Goal: Use online tool/utility: Utilize a website feature to perform a specific function

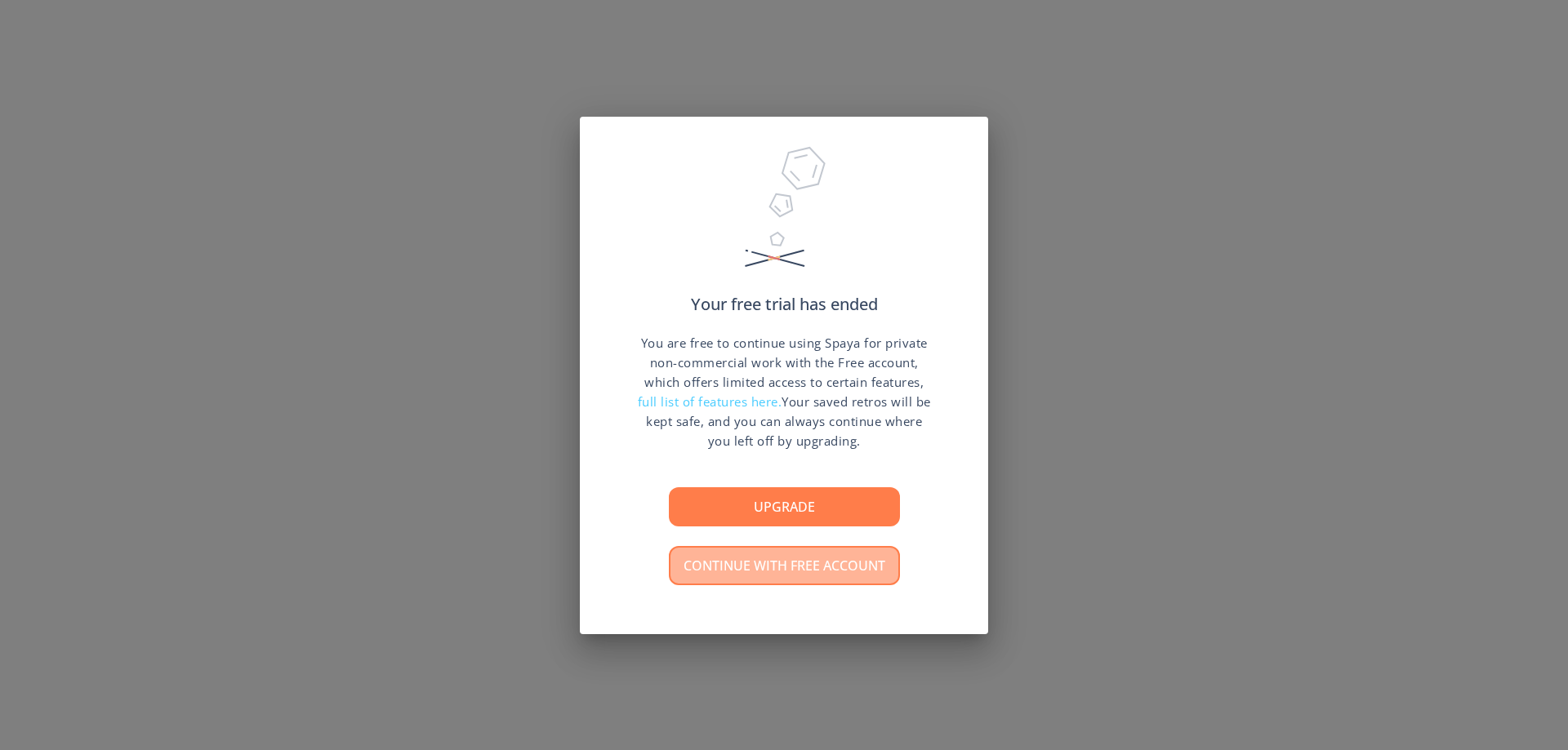
click at [821, 554] on button "Continue with free account" at bounding box center [784, 565] width 231 height 39
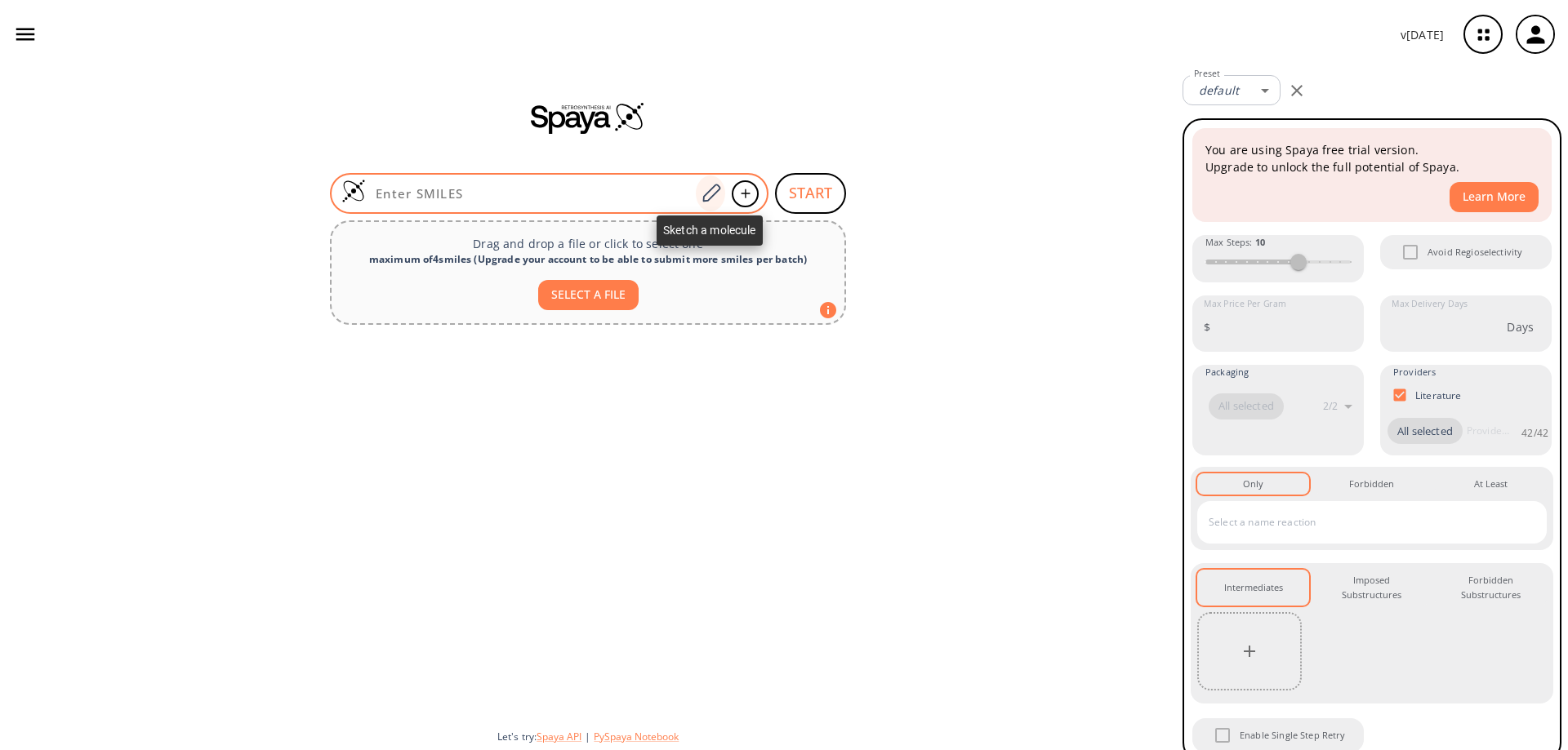
click at [708, 198] on icon at bounding box center [711, 193] width 22 height 21
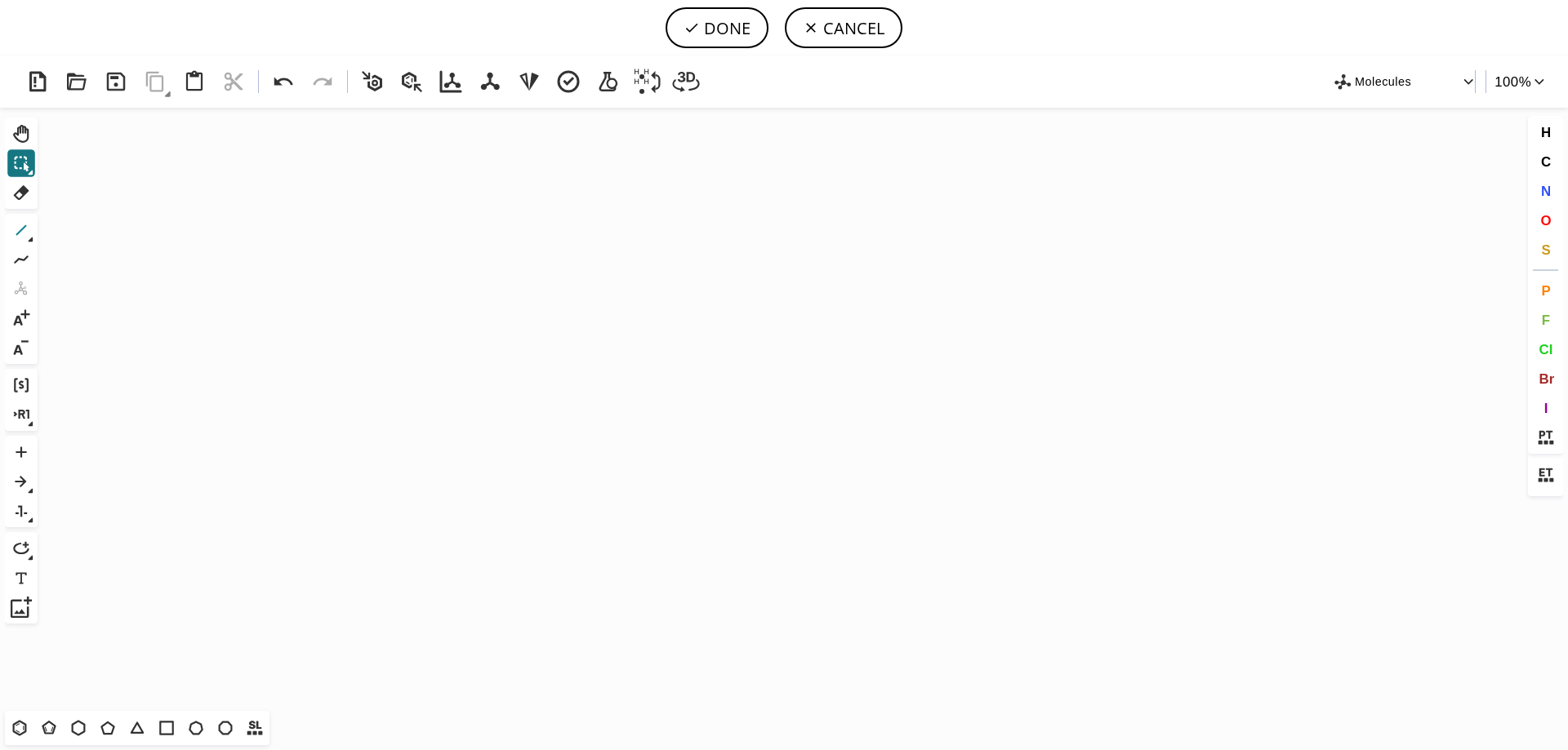
click at [27, 230] on icon at bounding box center [21, 230] width 21 height 21
click at [211, 348] on icon "Created with [PERSON_NAME] 2.3.0" at bounding box center [784, 409] width 1480 height 603
click at [443, 352] on icon "Created with [PERSON_NAME] 2.3.0 C H 2 C H 2" at bounding box center [784, 409] width 1480 height 603
click at [27, 421] on icon at bounding box center [21, 415] width 21 height 21
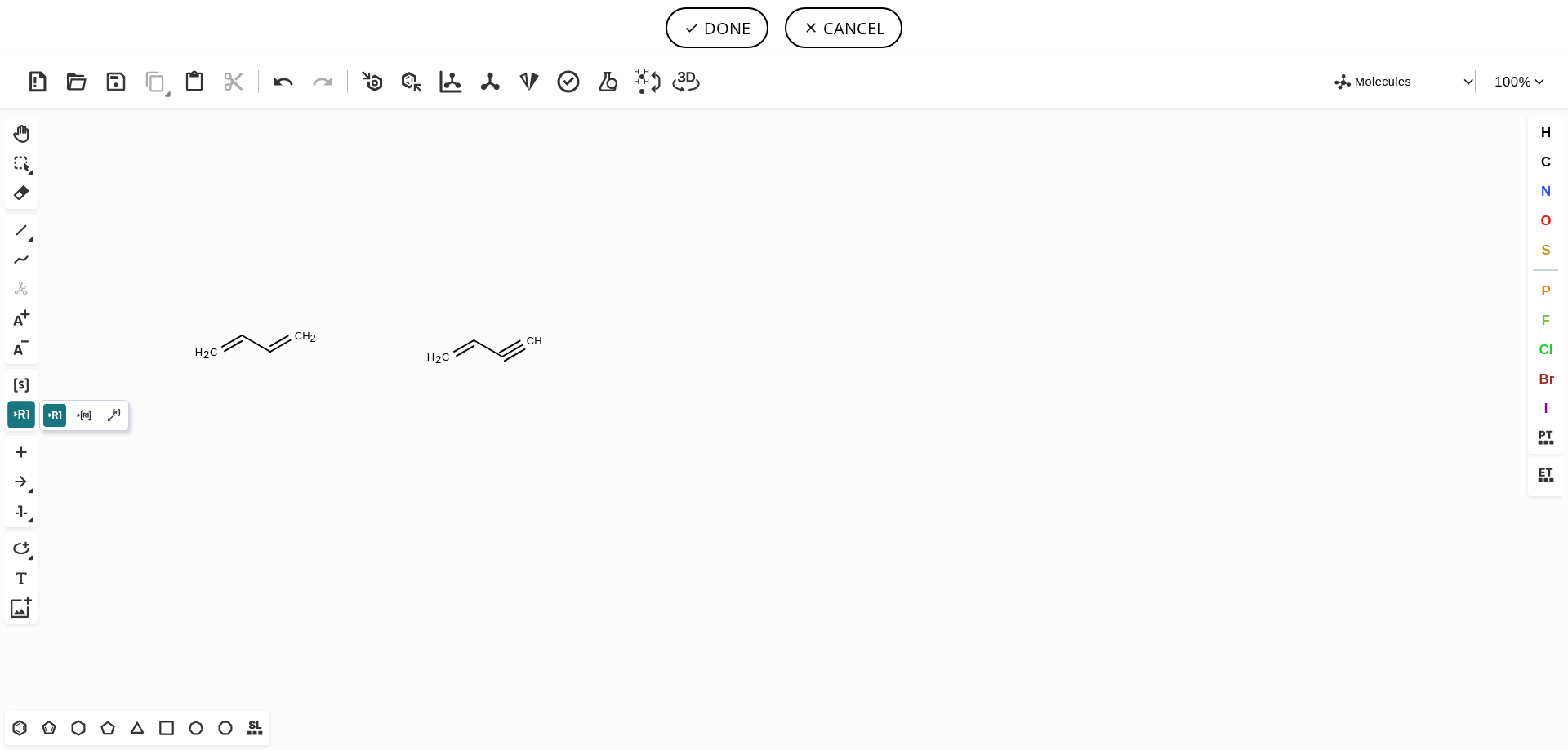
click at [27, 421] on icon at bounding box center [21, 415] width 21 height 21
click at [24, 486] on icon at bounding box center [21, 481] width 21 height 21
click at [32, 487] on icon at bounding box center [21, 481] width 21 height 21
click at [25, 518] on icon at bounding box center [21, 510] width 21 height 21
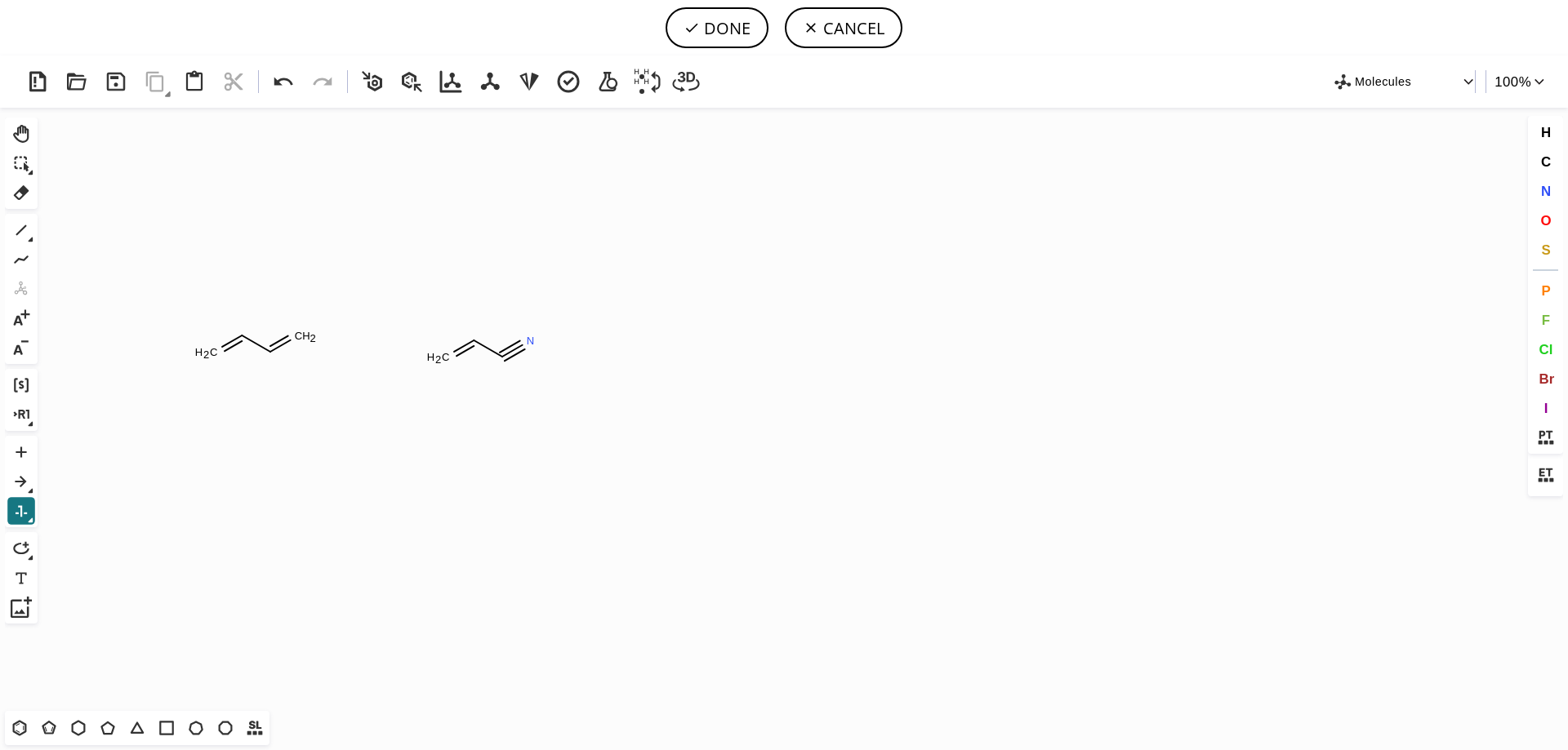
click at [25, 518] on icon at bounding box center [21, 510] width 21 height 21
click at [18, 169] on icon at bounding box center [21, 163] width 21 height 21
click at [27, 555] on icon at bounding box center [21, 548] width 21 height 21
click at [31, 562] on div at bounding box center [21, 548] width 29 height 29
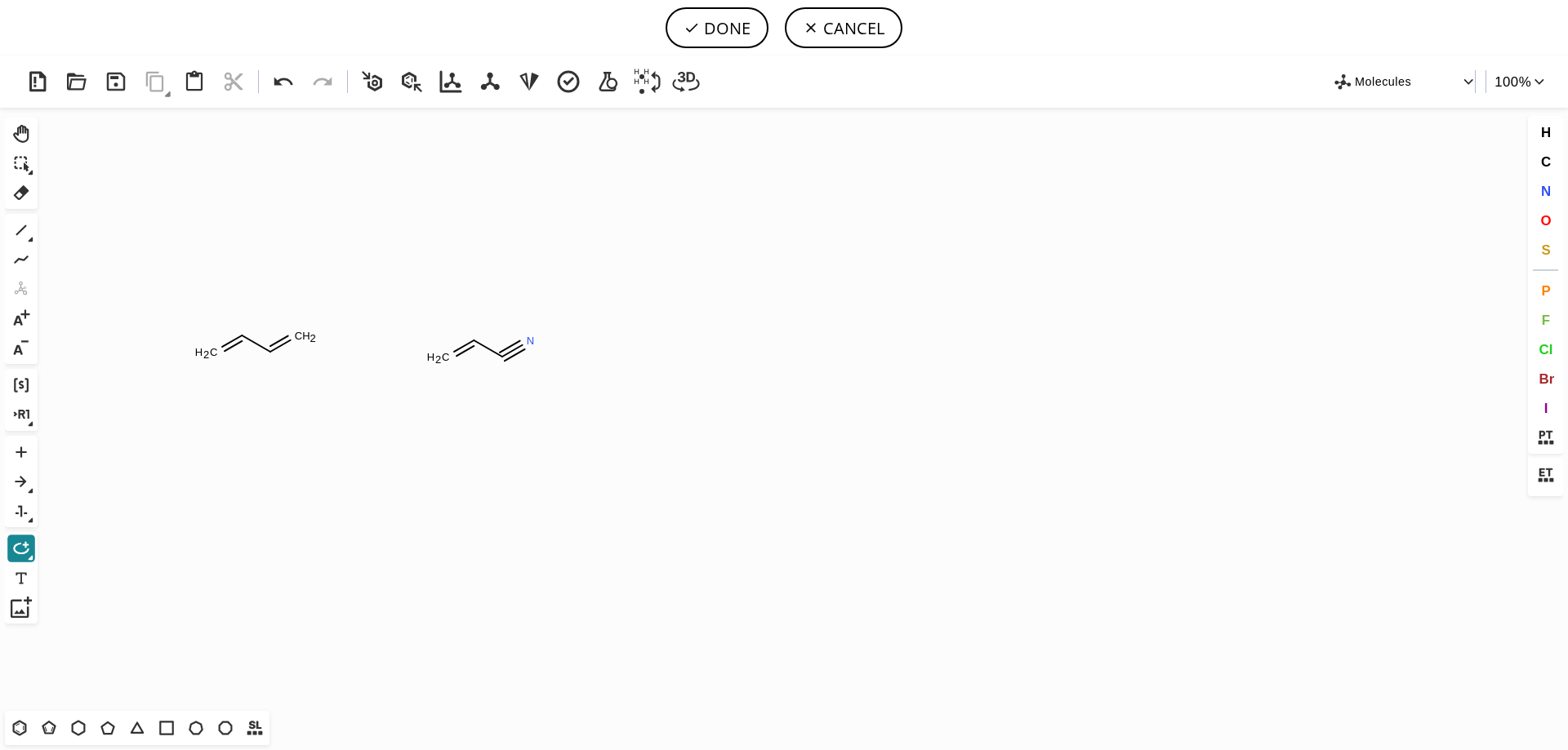
click at [27, 549] on icon at bounding box center [21, 548] width 15 height 11
drag, startPoint x: 75, startPoint y: 727, endPoint x: 92, endPoint y: 723, distance: 17.5
click at [75, 726] on icon at bounding box center [79, 727] width 21 height 21
drag, startPoint x: 806, startPoint y: 361, endPoint x: 810, endPoint y: 446, distance: 85.1
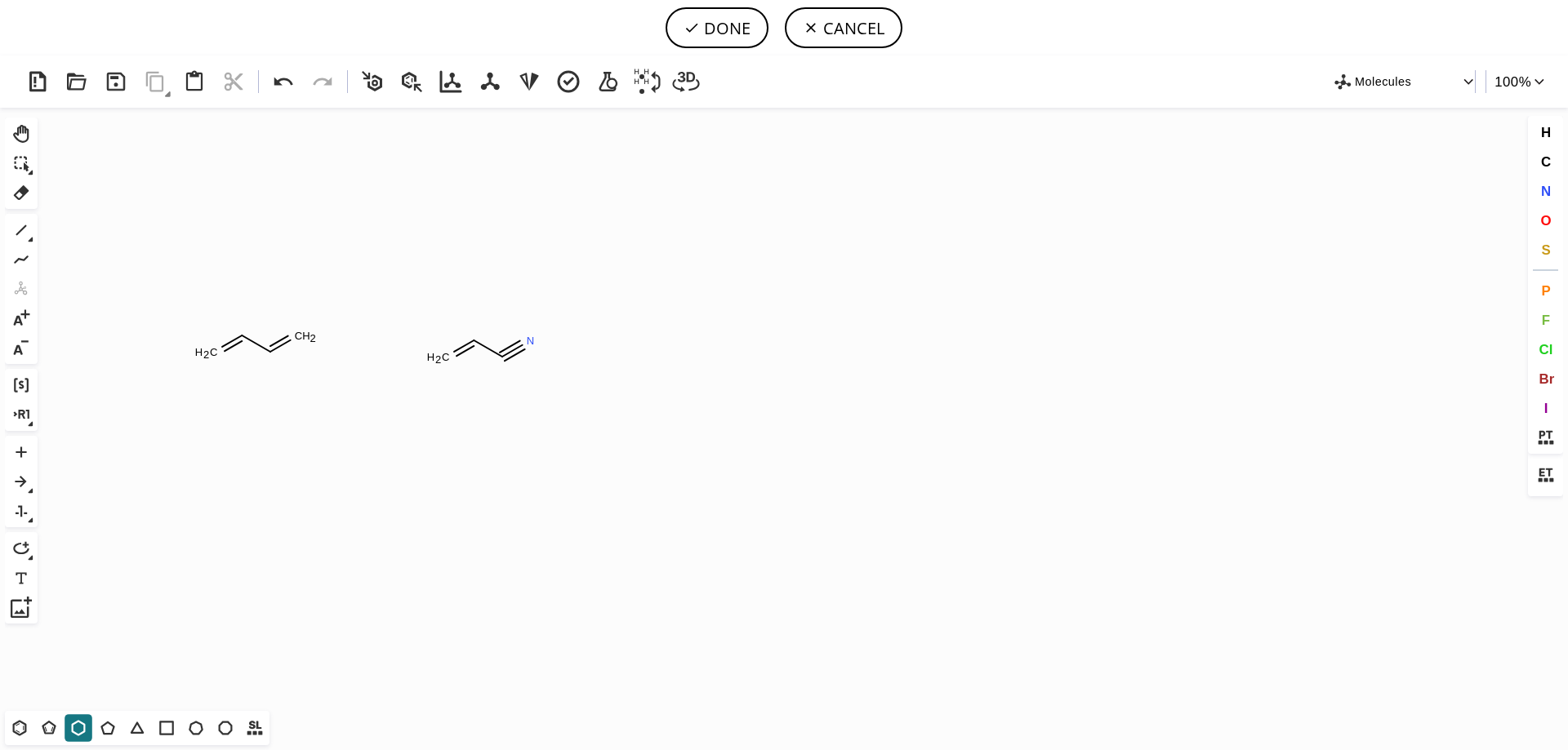
click at [806, 363] on icon "Created with [PERSON_NAME] 2.3.0 C H 2 C H 2 C H 2 N" at bounding box center [784, 409] width 1480 height 603
click at [14, 230] on icon at bounding box center [21, 230] width 21 height 21
click at [1550, 192] on span "N" at bounding box center [1544, 190] width 9 height 15
click at [825, 452] on tspan "N" at bounding box center [825, 452] width 9 height 12
click at [1461, 85] on icon "button" at bounding box center [1469, 81] width 15 height 15
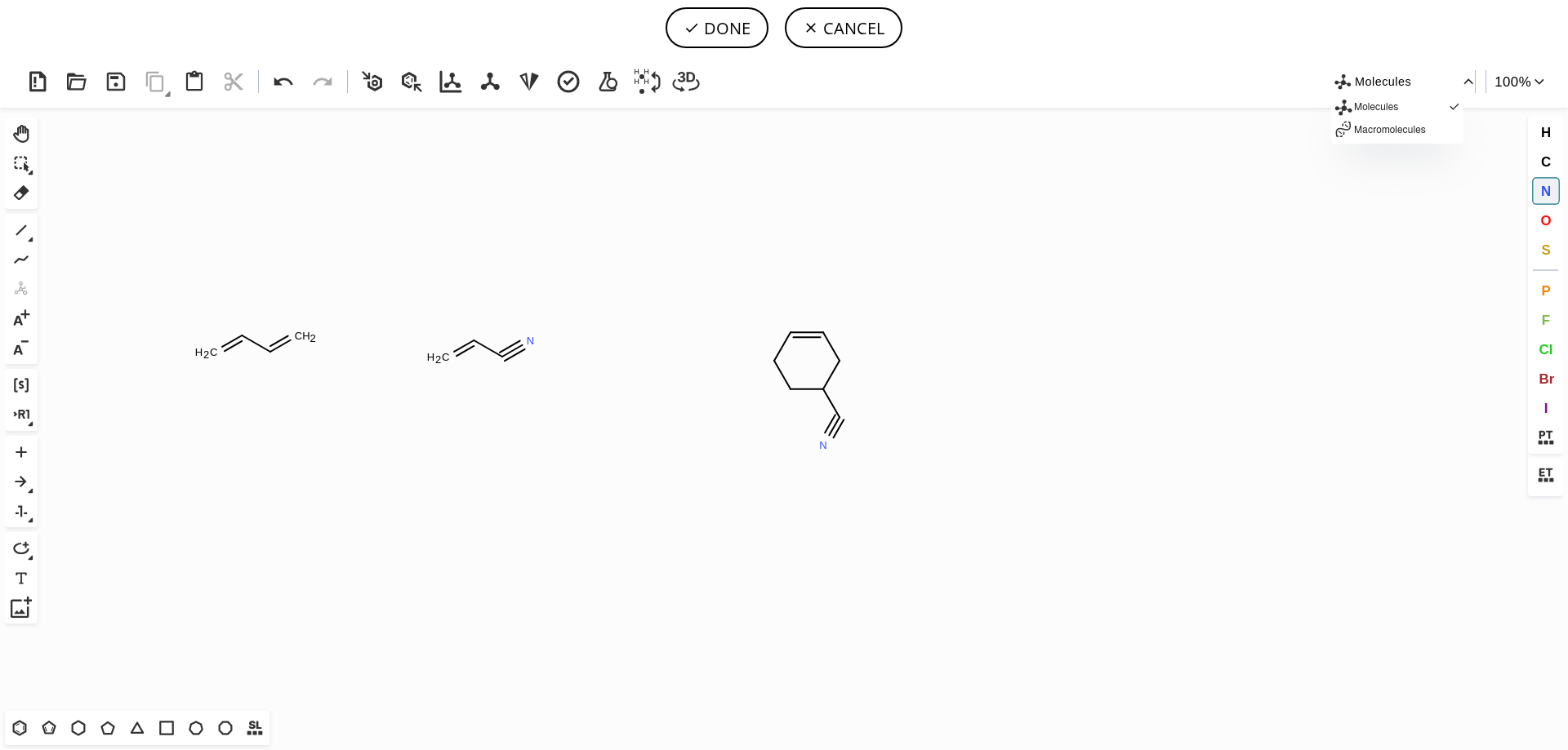
click at [1460, 85] on div at bounding box center [784, 375] width 1568 height 750
click at [20, 422] on icon at bounding box center [21, 415] width 21 height 21
click at [31, 427] on button "Ctrl+R" at bounding box center [21, 414] width 27 height 27
click at [29, 242] on button "1" at bounding box center [21, 229] width 27 height 27
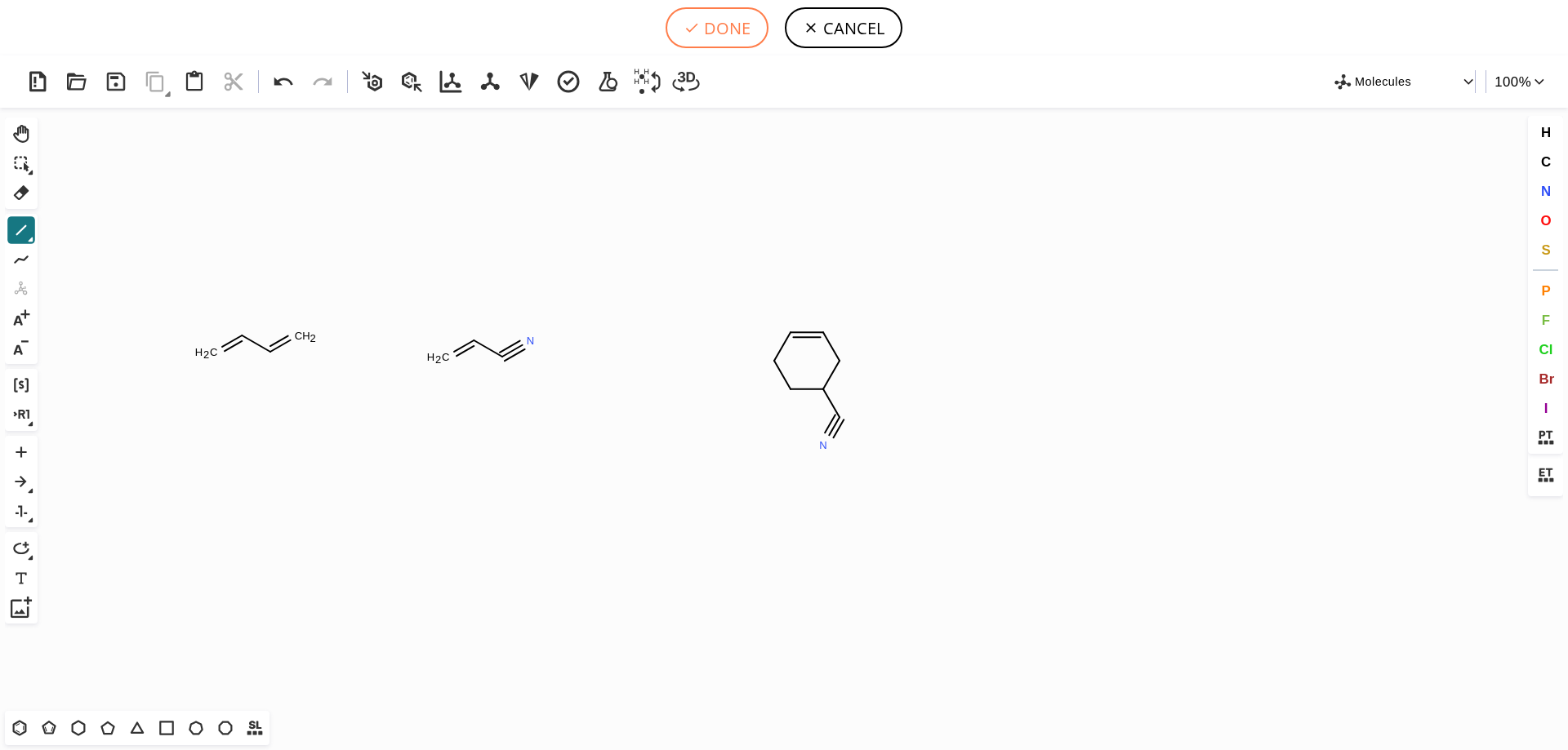
click at [724, 36] on button "DONE" at bounding box center [716, 27] width 103 height 41
type input "C=CC=C.C=CC#N.C1=CCCC(C#N)C1"
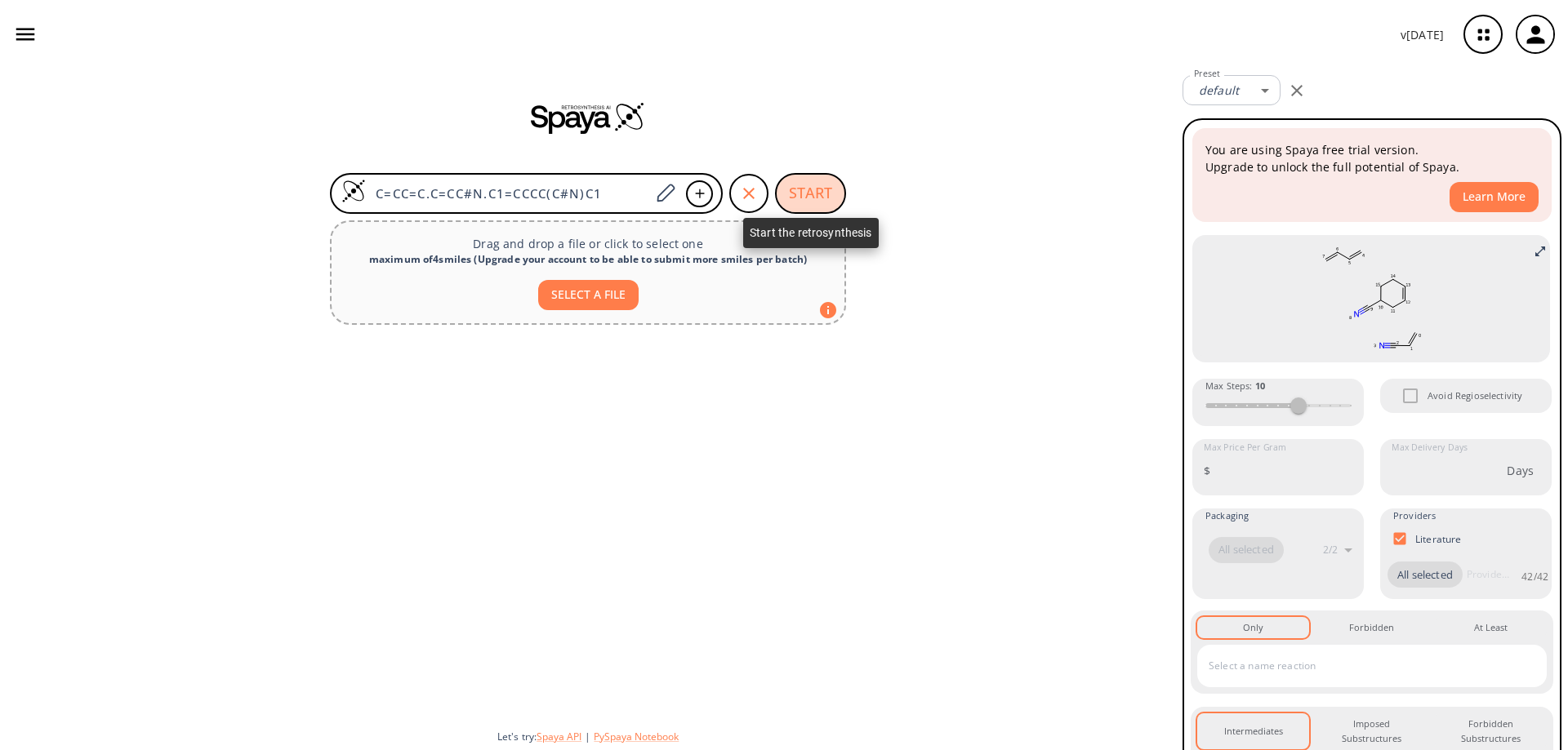
click at [838, 194] on button "START" at bounding box center [810, 193] width 71 height 41
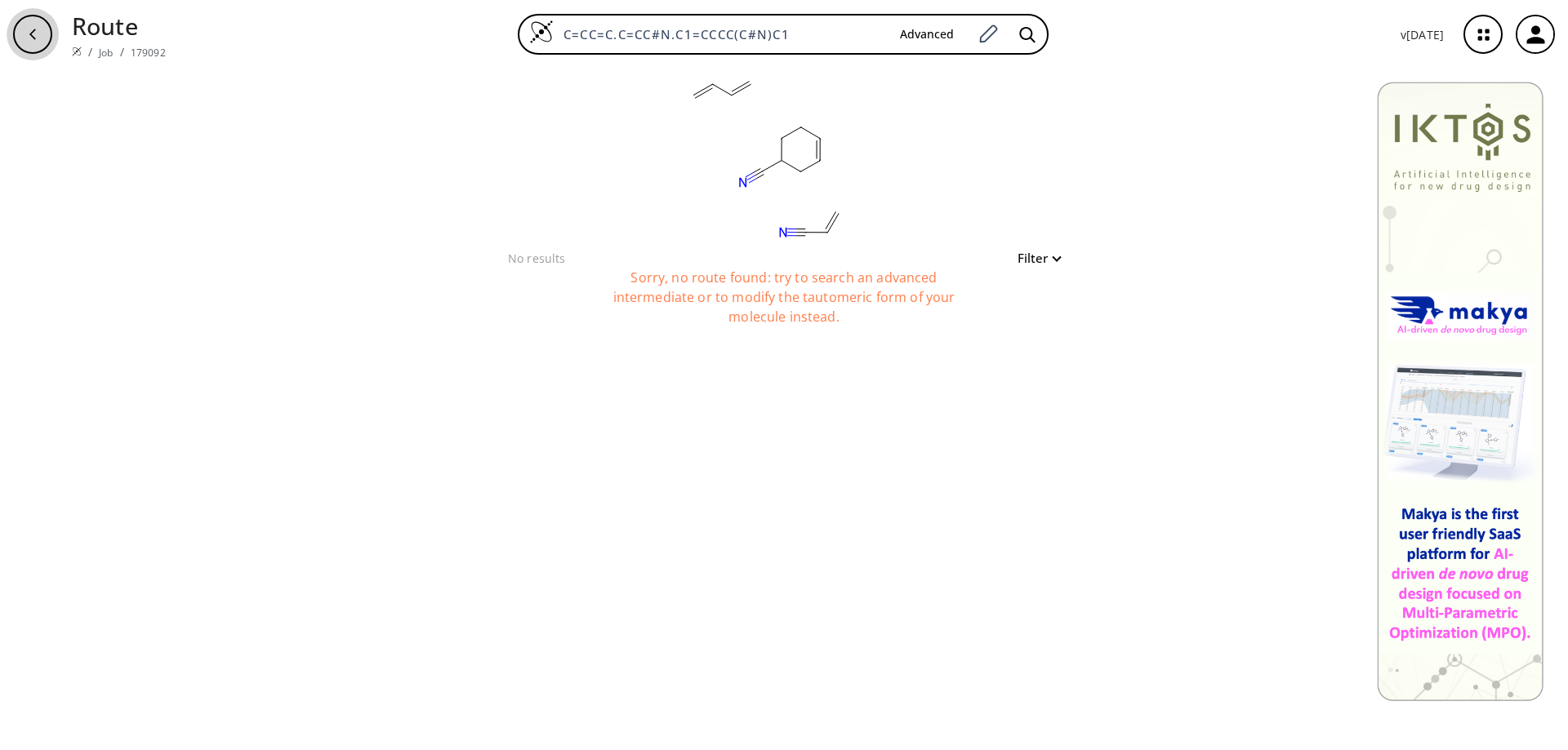
click at [45, 35] on div "button" at bounding box center [32, 34] width 39 height 39
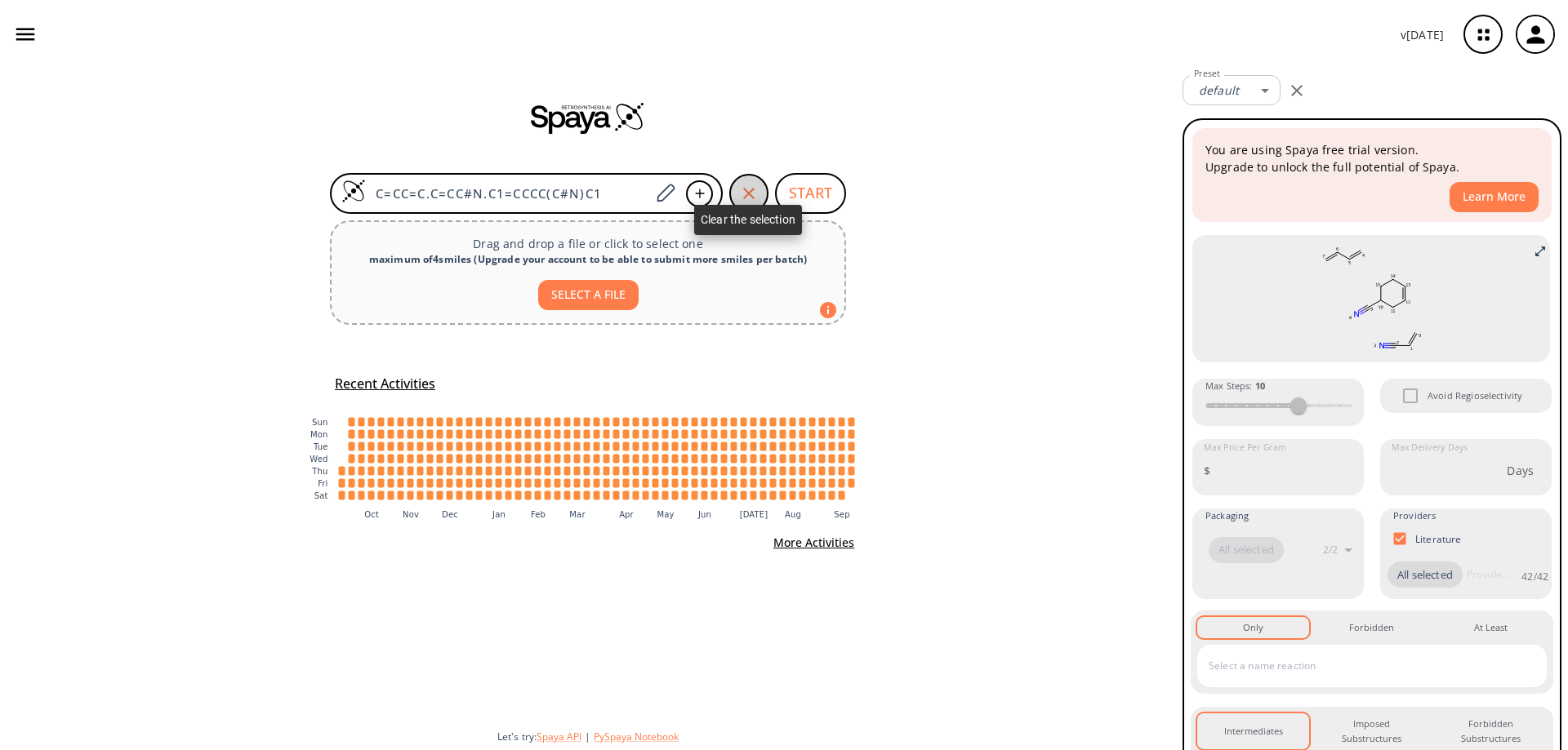
drag, startPoint x: 757, startPoint y: 197, endPoint x: 784, endPoint y: 236, distance: 47.4
click at [753, 201] on icon "button" at bounding box center [748, 193] width 20 height 20
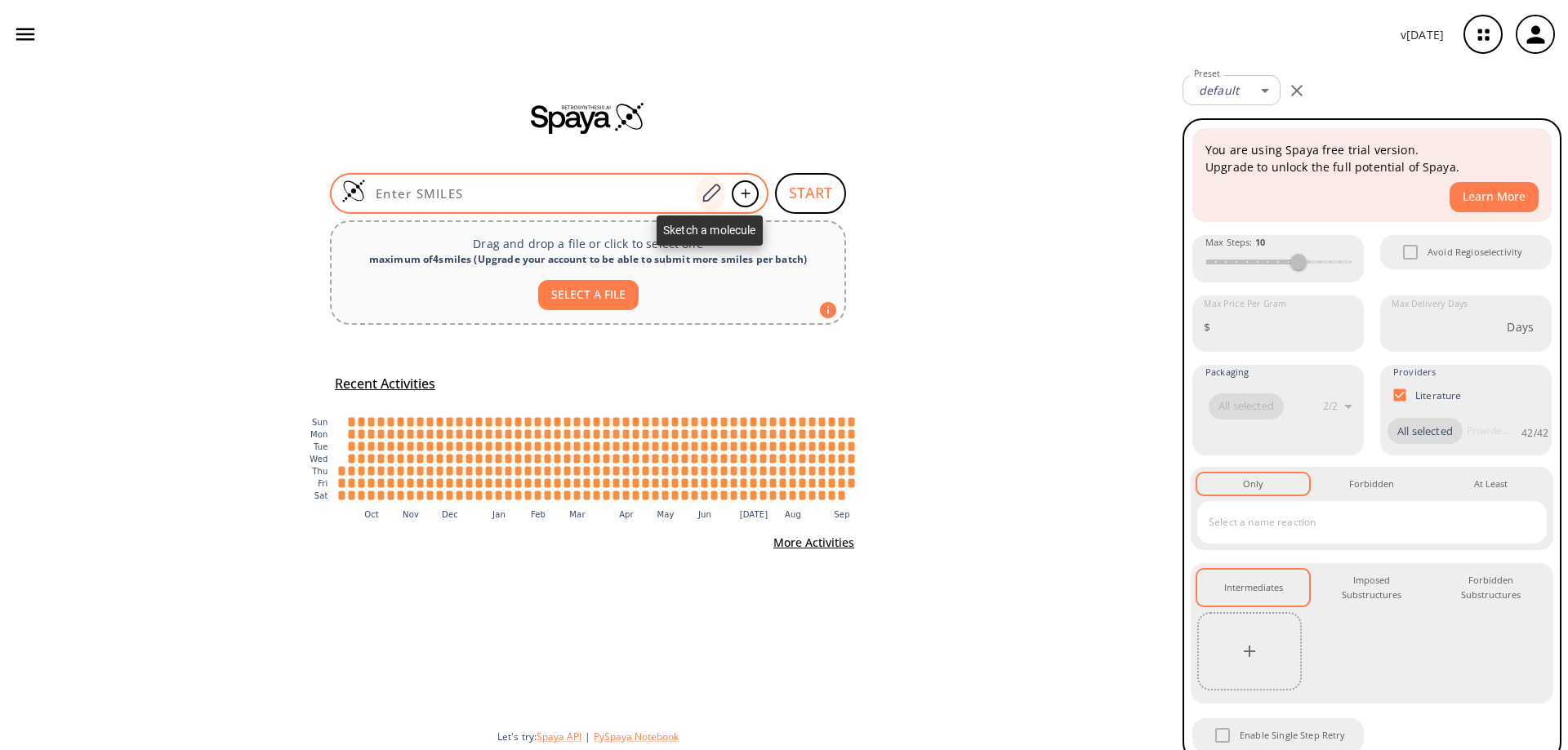
click at [712, 192] on icon at bounding box center [711, 193] width 22 height 21
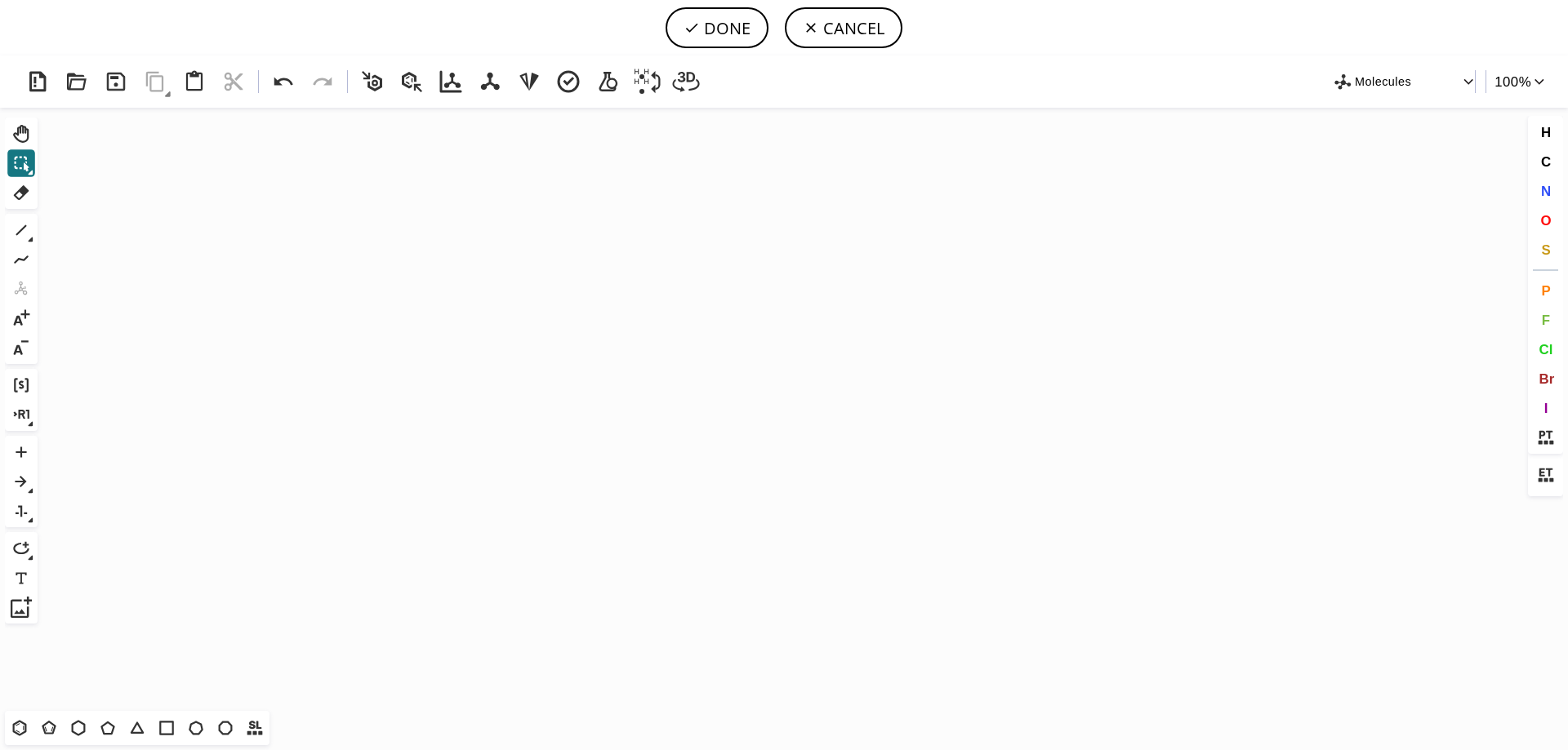
drag, startPoint x: 80, startPoint y: 726, endPoint x: 427, endPoint y: 384, distance: 487.2
click at [77, 723] on icon at bounding box center [79, 727] width 21 height 21
click at [335, 416] on icon "Created with [PERSON_NAME] 2.3.0" at bounding box center [784, 409] width 1480 height 603
click at [27, 241] on icon at bounding box center [21, 230] width 21 height 21
click at [1551, 196] on button "N" at bounding box center [1545, 190] width 27 height 27
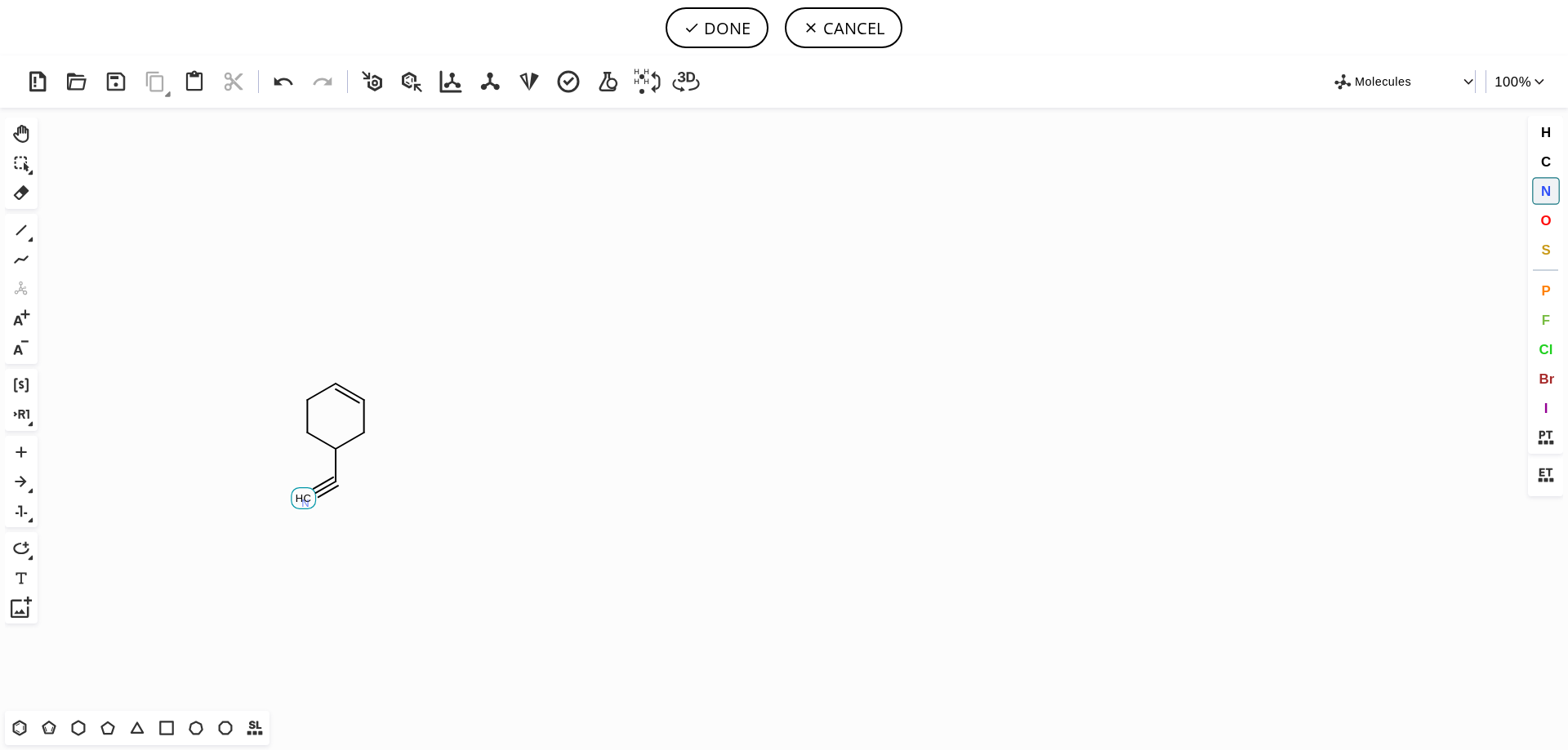
click at [305, 503] on tspan "N" at bounding box center [305, 503] width 9 height 12
click at [725, 42] on button "DONE" at bounding box center [716, 27] width 103 height 41
type input "C1CC(C#N)CC=C1"
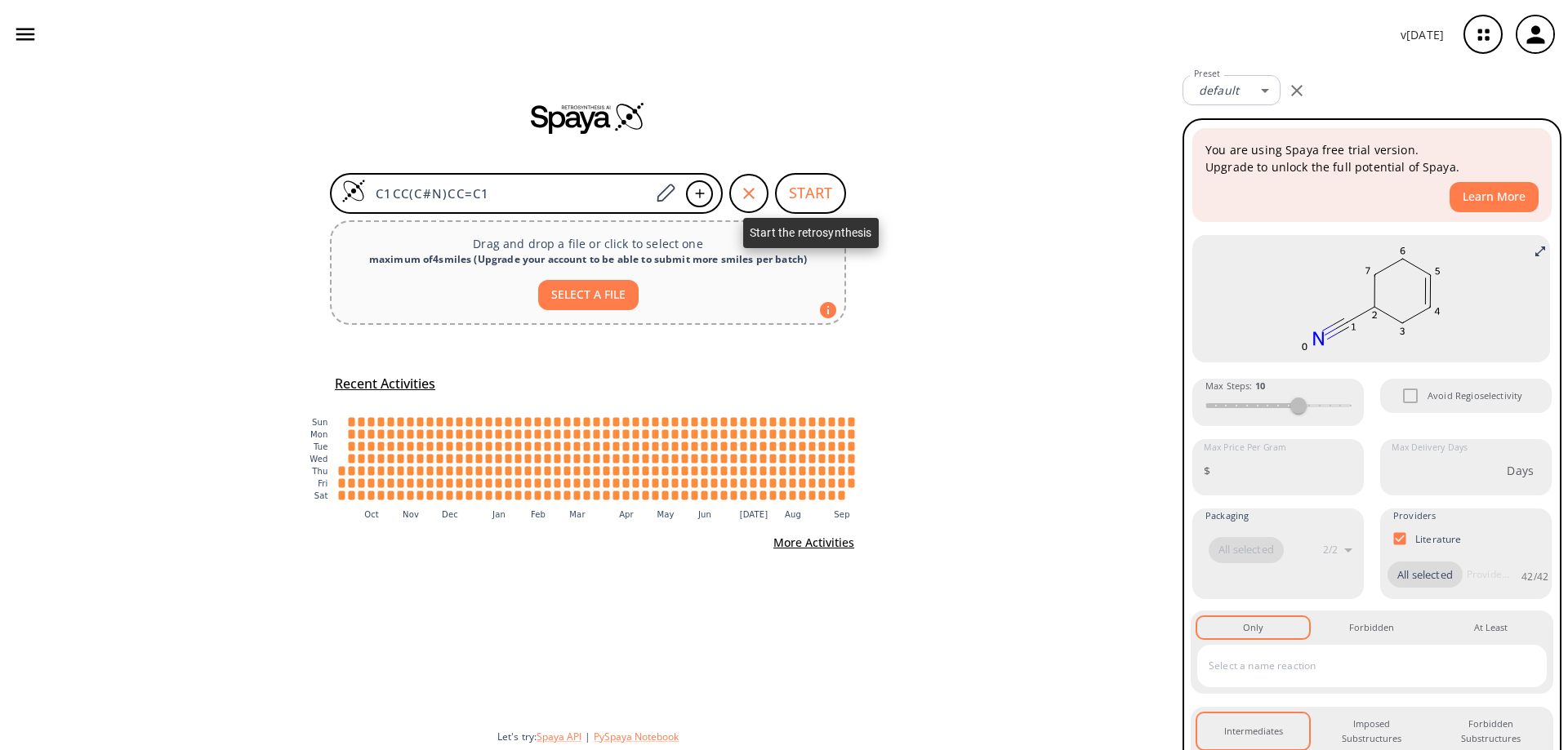
click at [811, 194] on button "START" at bounding box center [810, 193] width 71 height 41
click at [808, 189] on button "START" at bounding box center [810, 193] width 71 height 41
click at [811, 186] on button "START" at bounding box center [810, 193] width 71 height 41
click at [801, 200] on button "START" at bounding box center [810, 193] width 71 height 41
click at [801, 204] on button "START" at bounding box center [810, 193] width 71 height 41
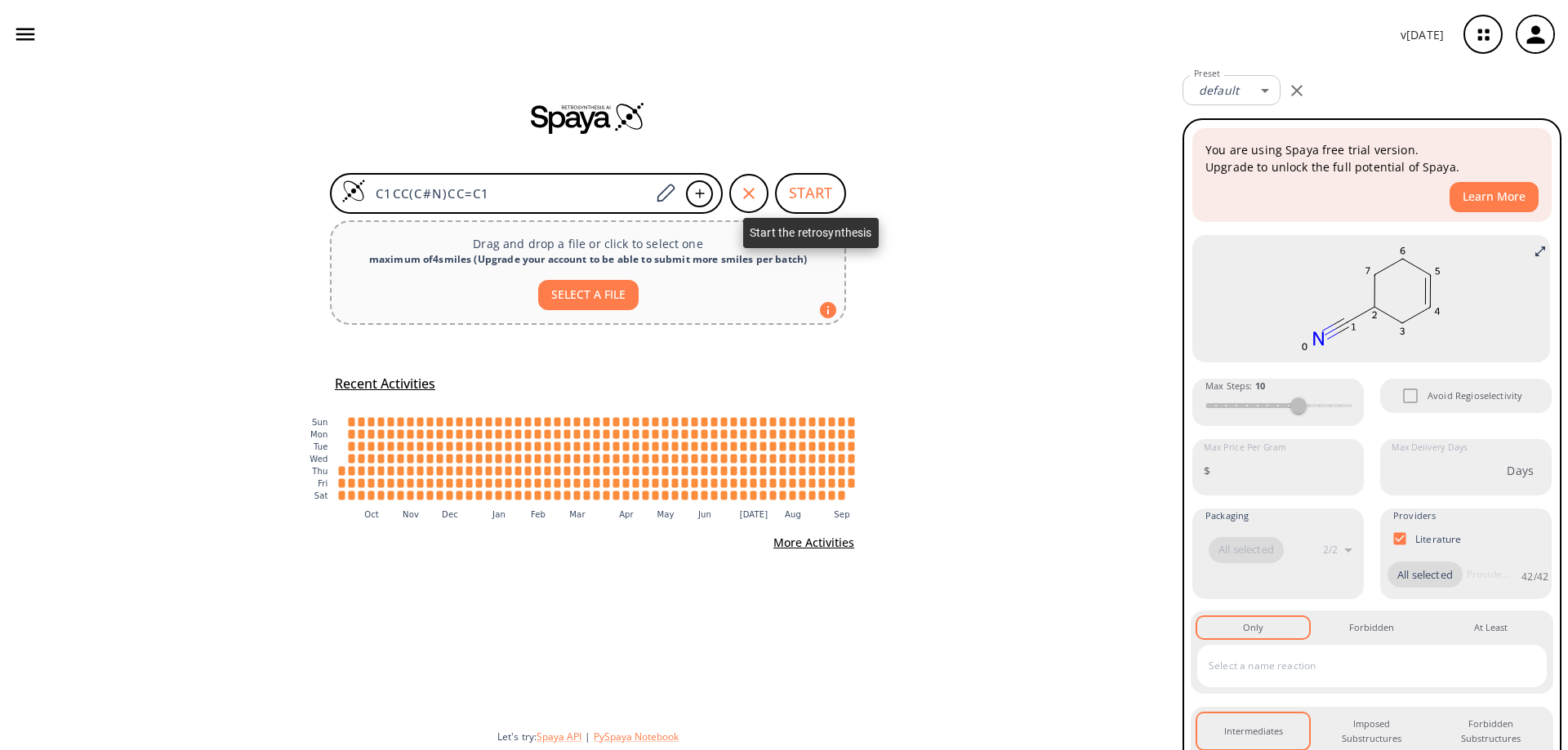
click at [808, 201] on button "START" at bounding box center [810, 193] width 71 height 41
click at [809, 201] on button "START" at bounding box center [810, 193] width 71 height 41
click at [811, 200] on button "START" at bounding box center [810, 193] width 71 height 41
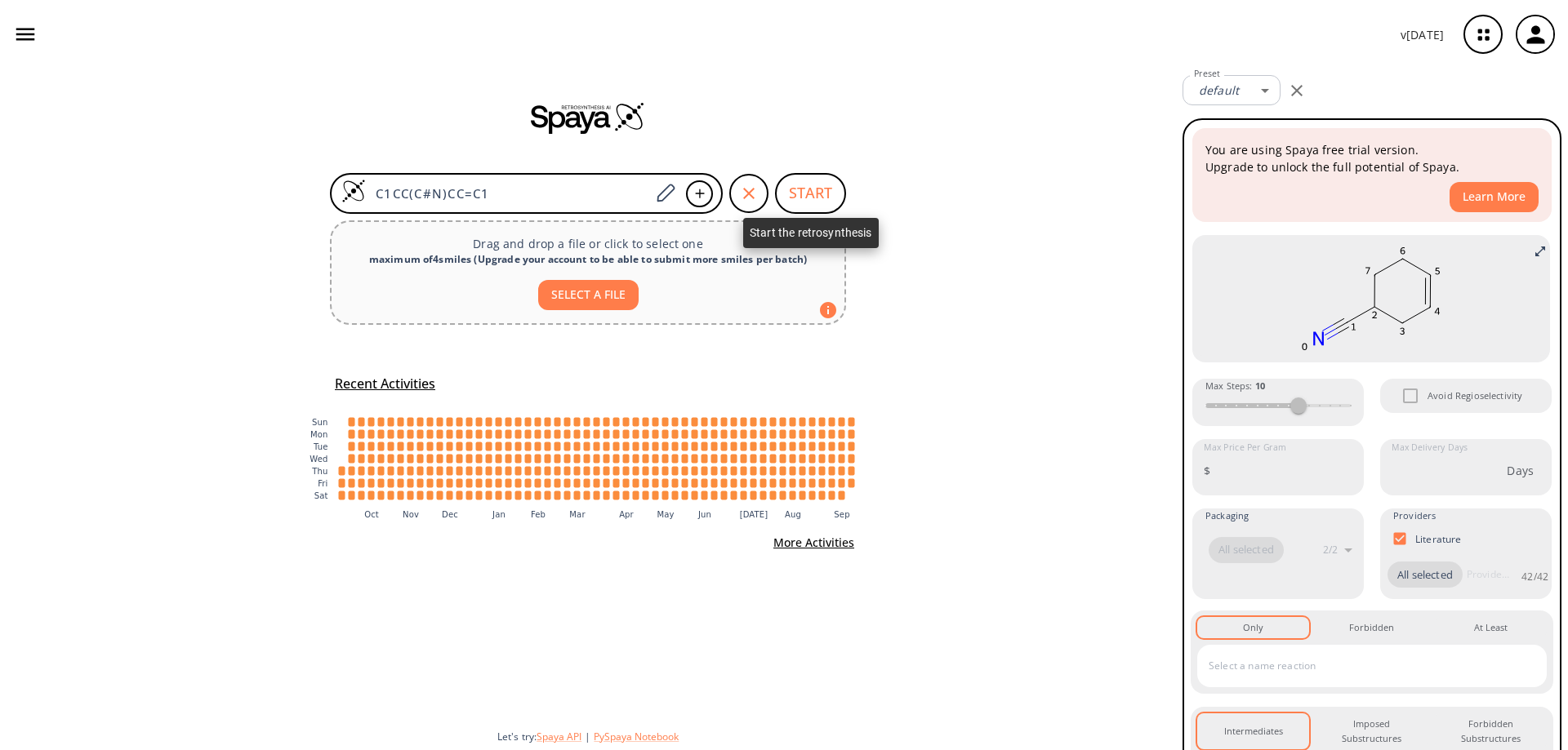
click at [811, 200] on button "START" at bounding box center [810, 193] width 71 height 41
click at [794, 187] on button "START" at bounding box center [810, 193] width 71 height 41
click at [1259, 94] on body "v [DATE] [PERSON_NAME] [PERSON_NAME][EMAIL_ADDRESS][PERSON_NAME][DOMAIN_NAME] R…" at bounding box center [784, 375] width 1568 height 750
click at [1259, 94] on div at bounding box center [784, 375] width 1568 height 750
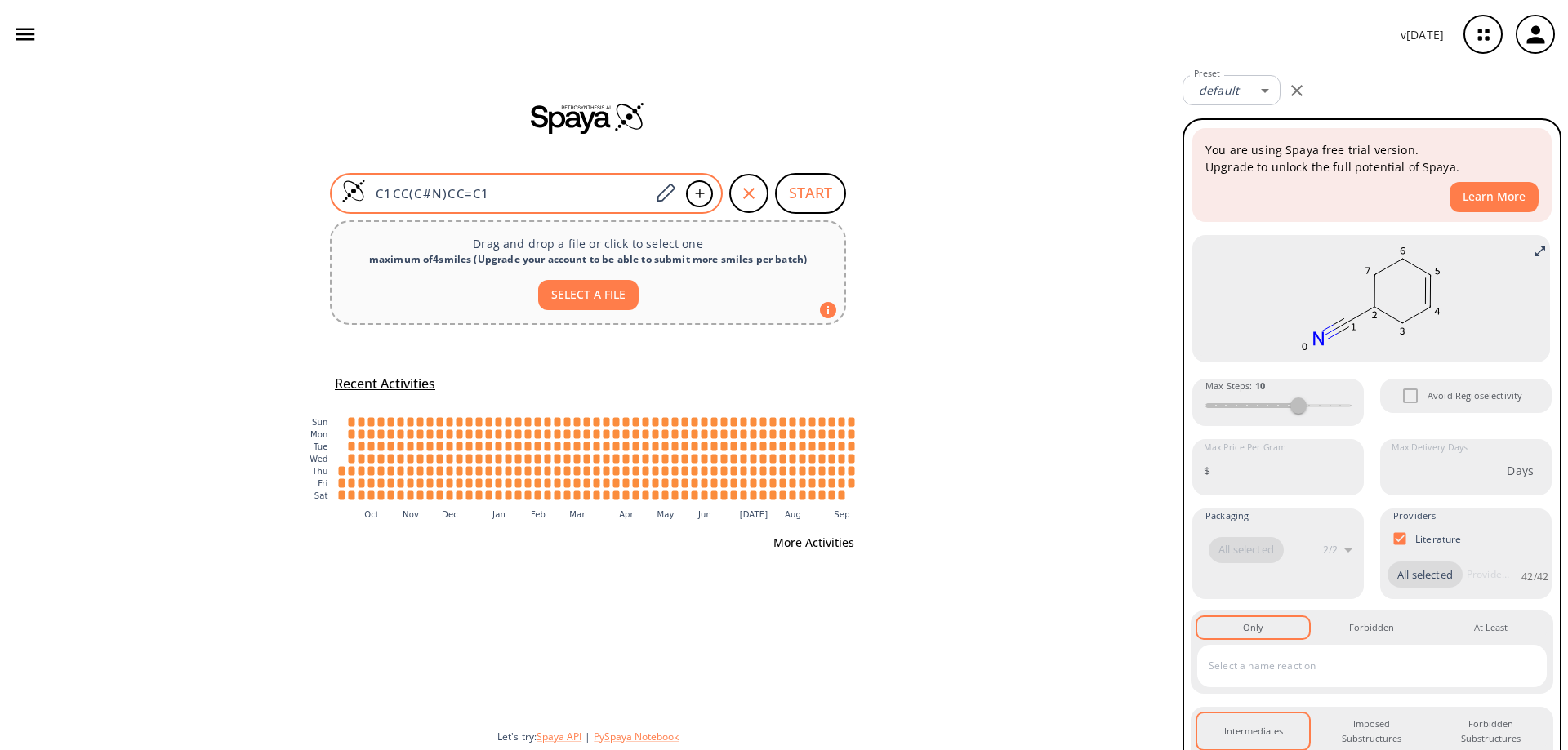
click at [516, 190] on input "C1CC(C#N)CC=C1" at bounding box center [508, 193] width 284 height 16
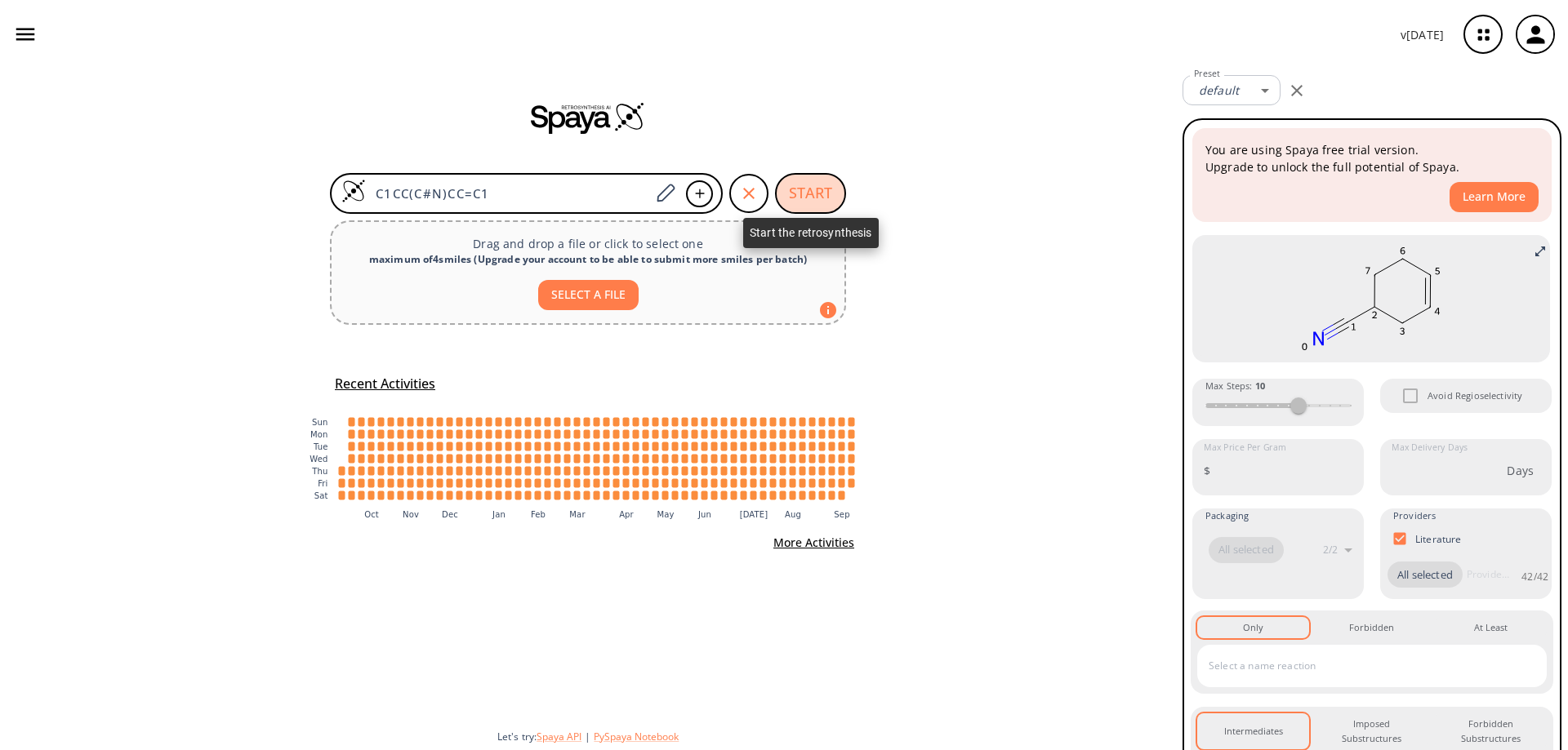
click at [806, 185] on button "START" at bounding box center [810, 193] width 71 height 41
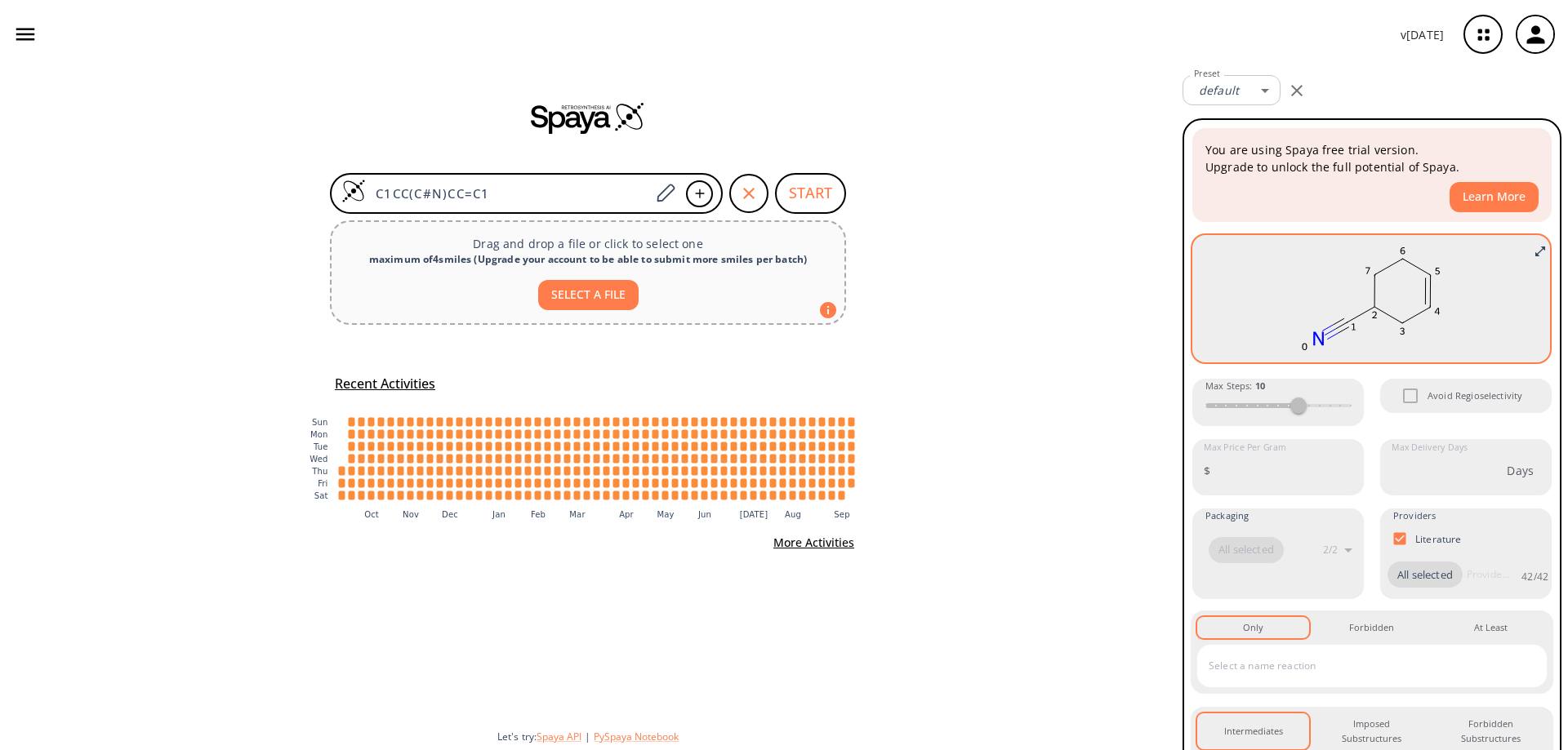
click at [1307, 262] on rect at bounding box center [1371, 298] width 333 height 115
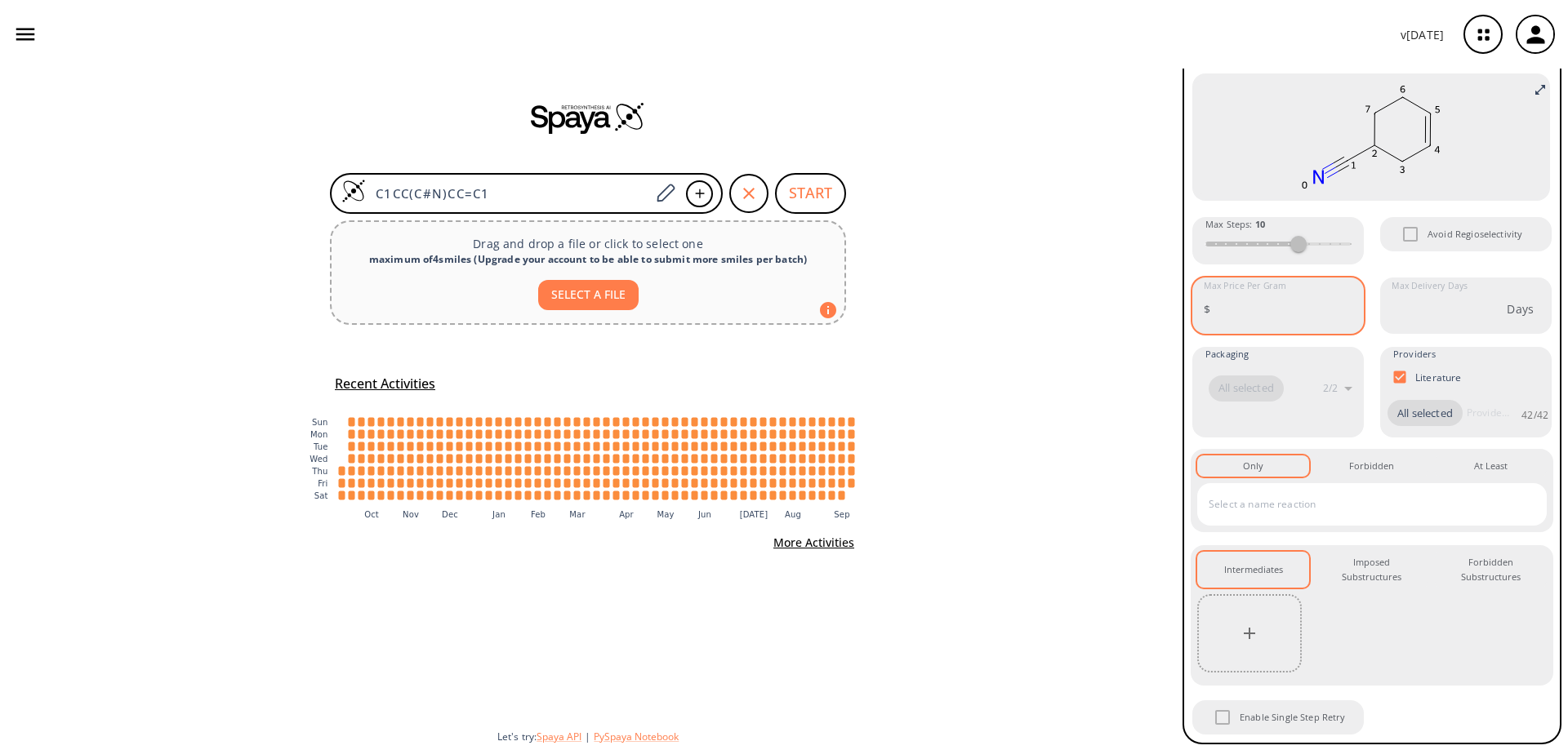
scroll to position [162, 0]
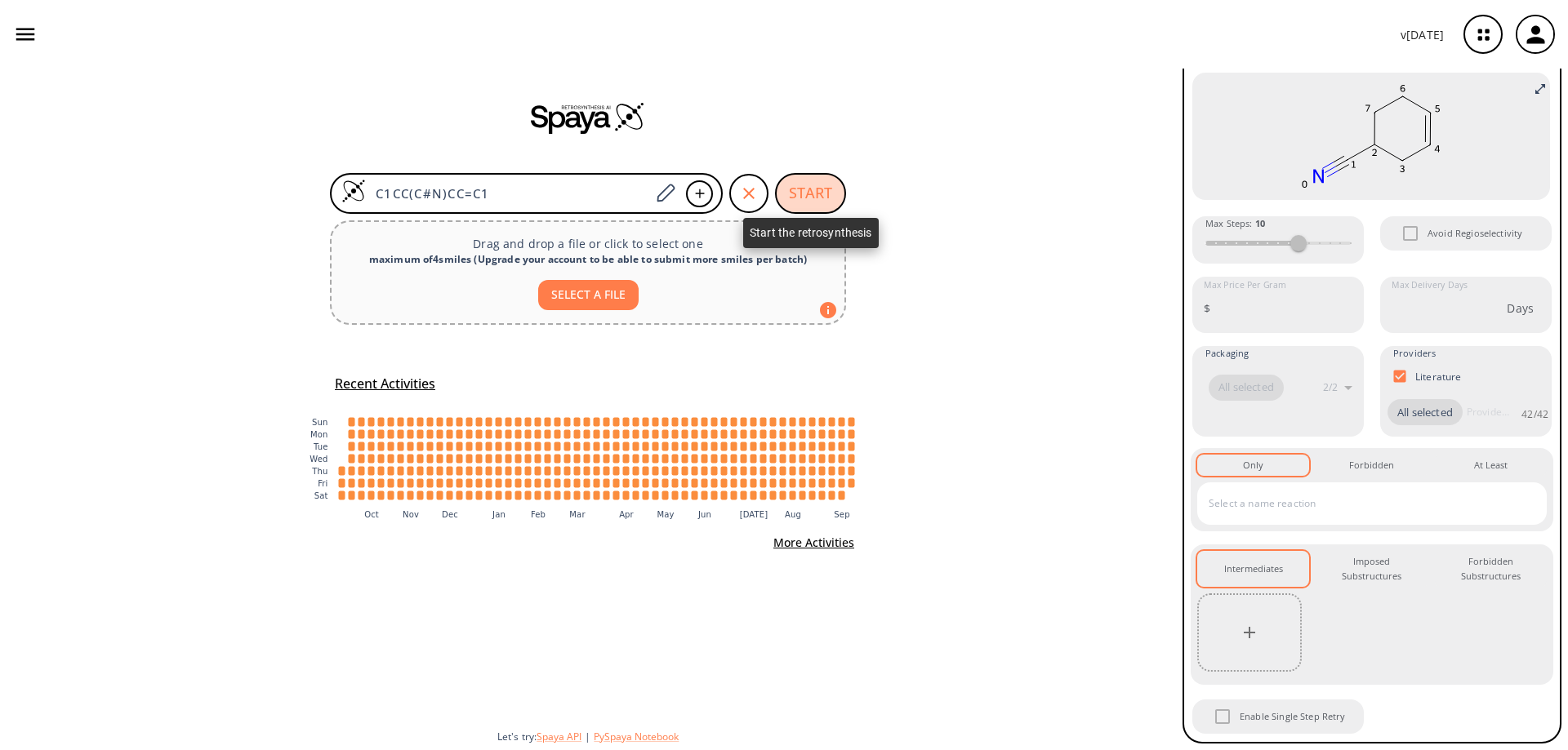
click at [810, 186] on button "START" at bounding box center [810, 193] width 71 height 41
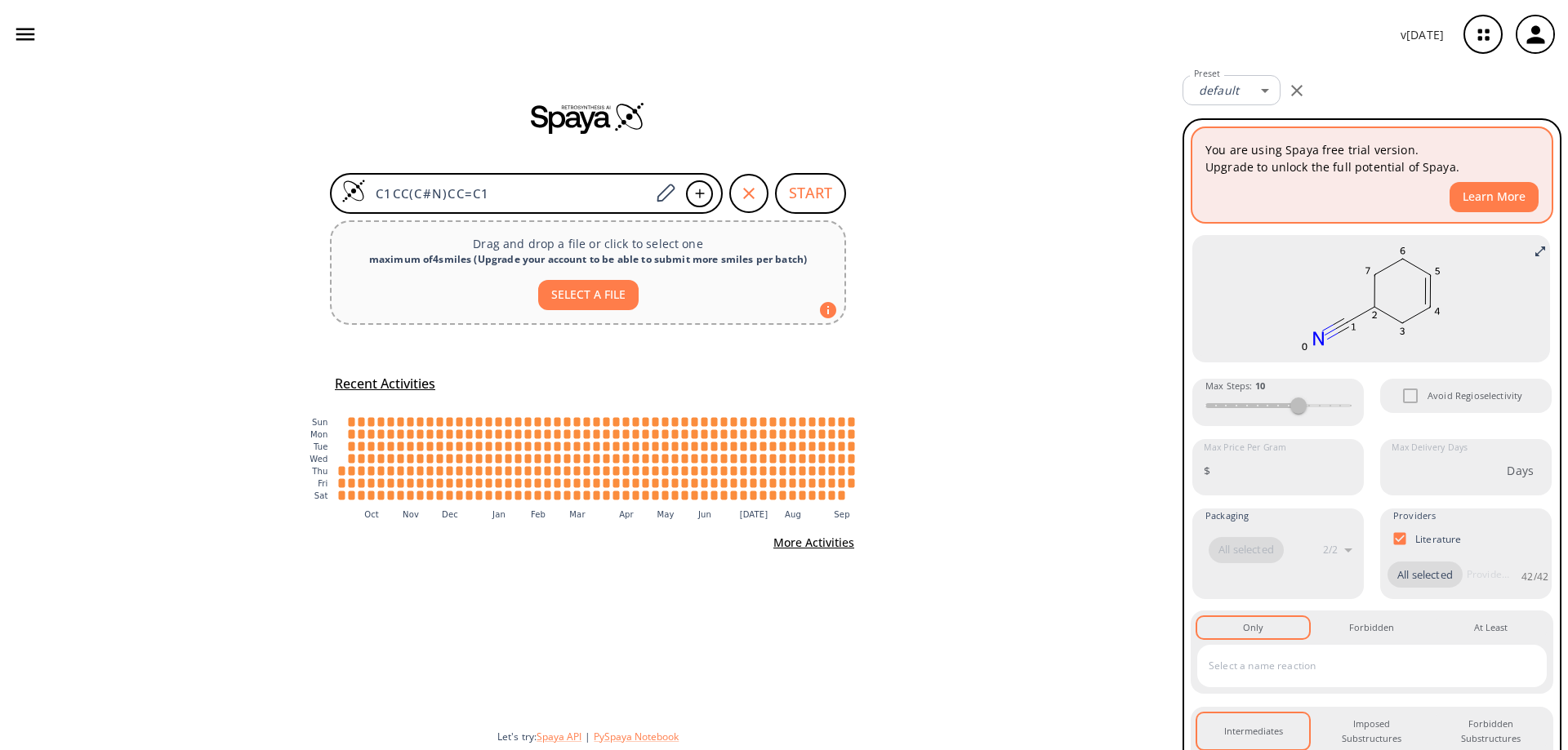
click at [1492, 190] on button "Learn More" at bounding box center [1494, 197] width 89 height 30
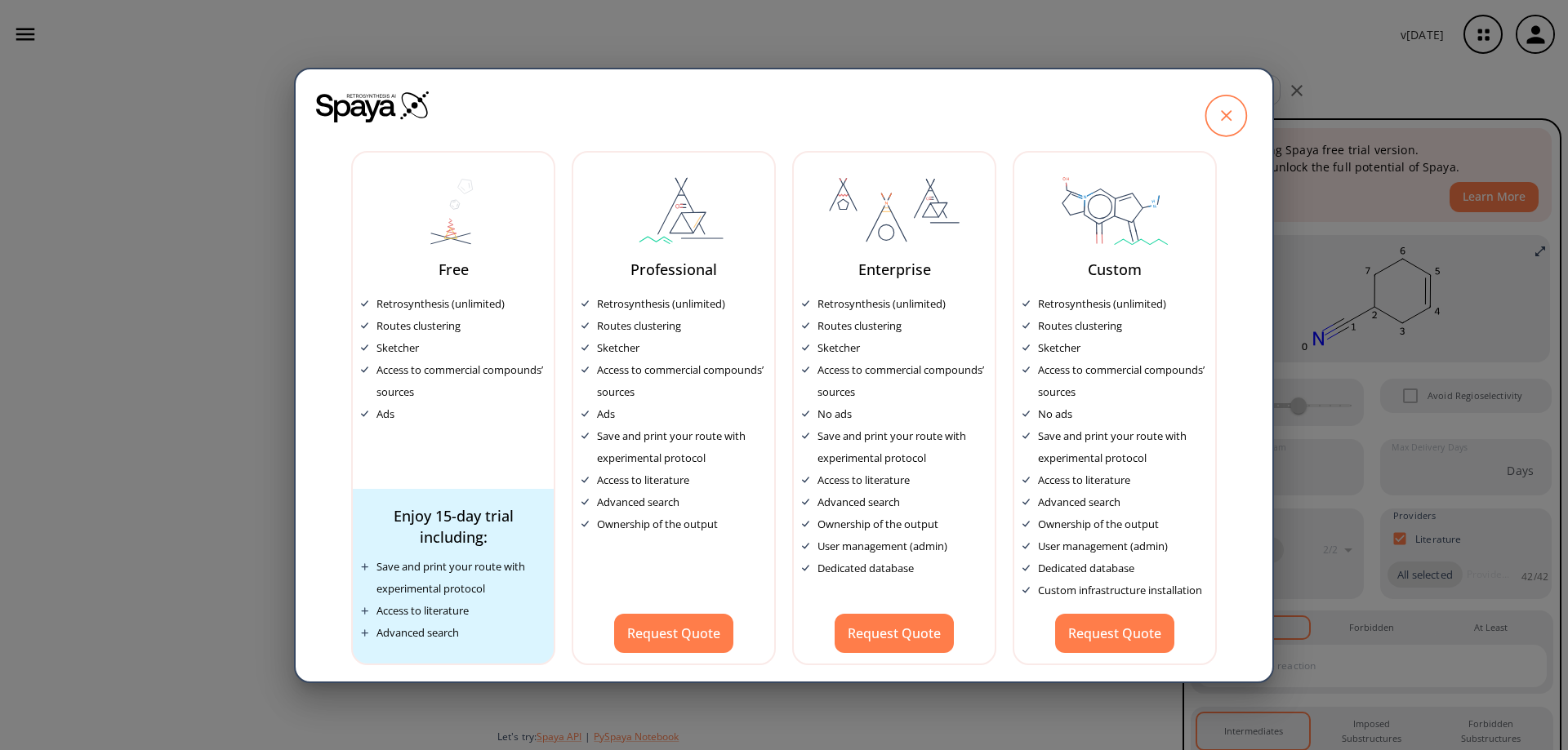
click at [1232, 118] on icon at bounding box center [1225, 115] width 41 height 41
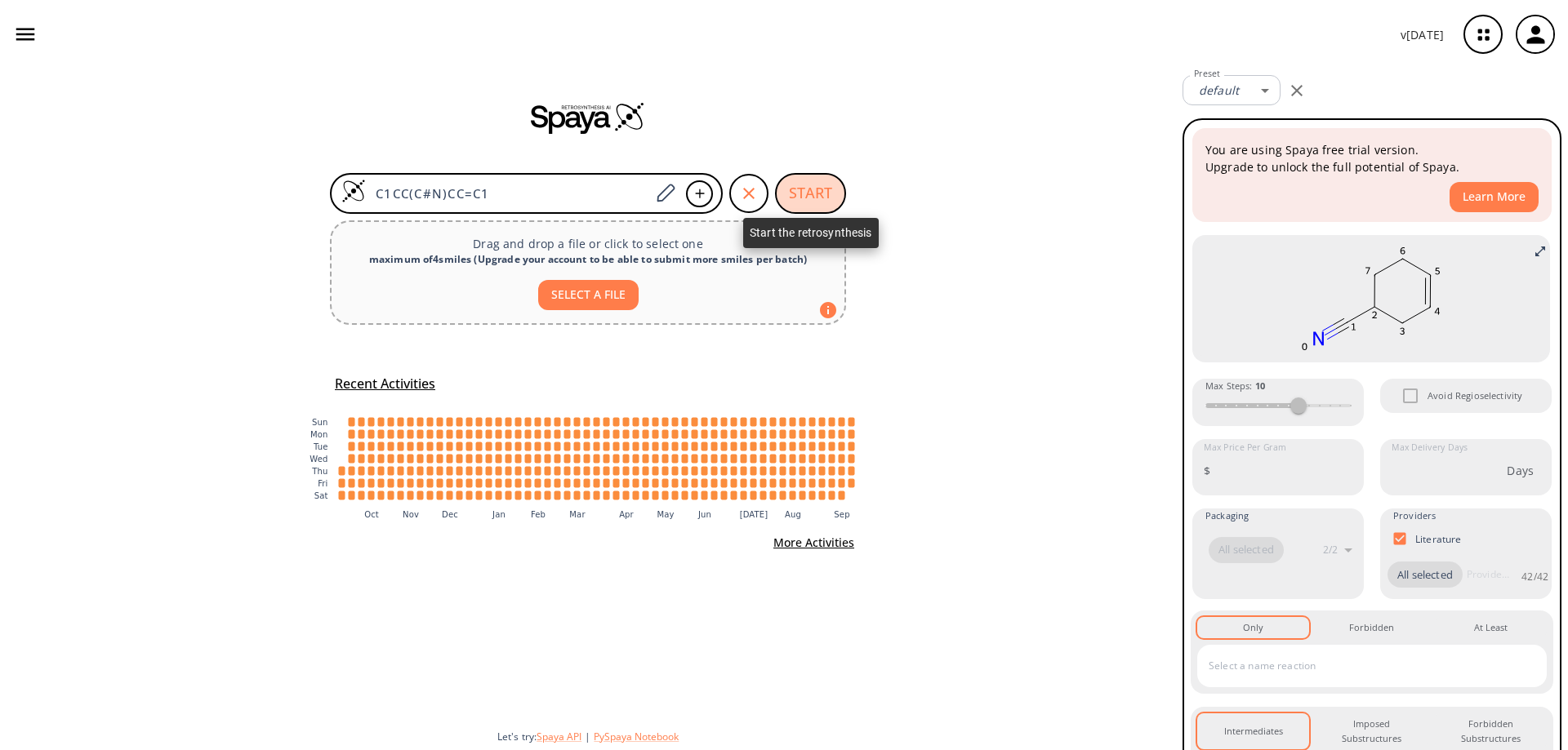
click at [794, 192] on button "START" at bounding box center [810, 193] width 71 height 41
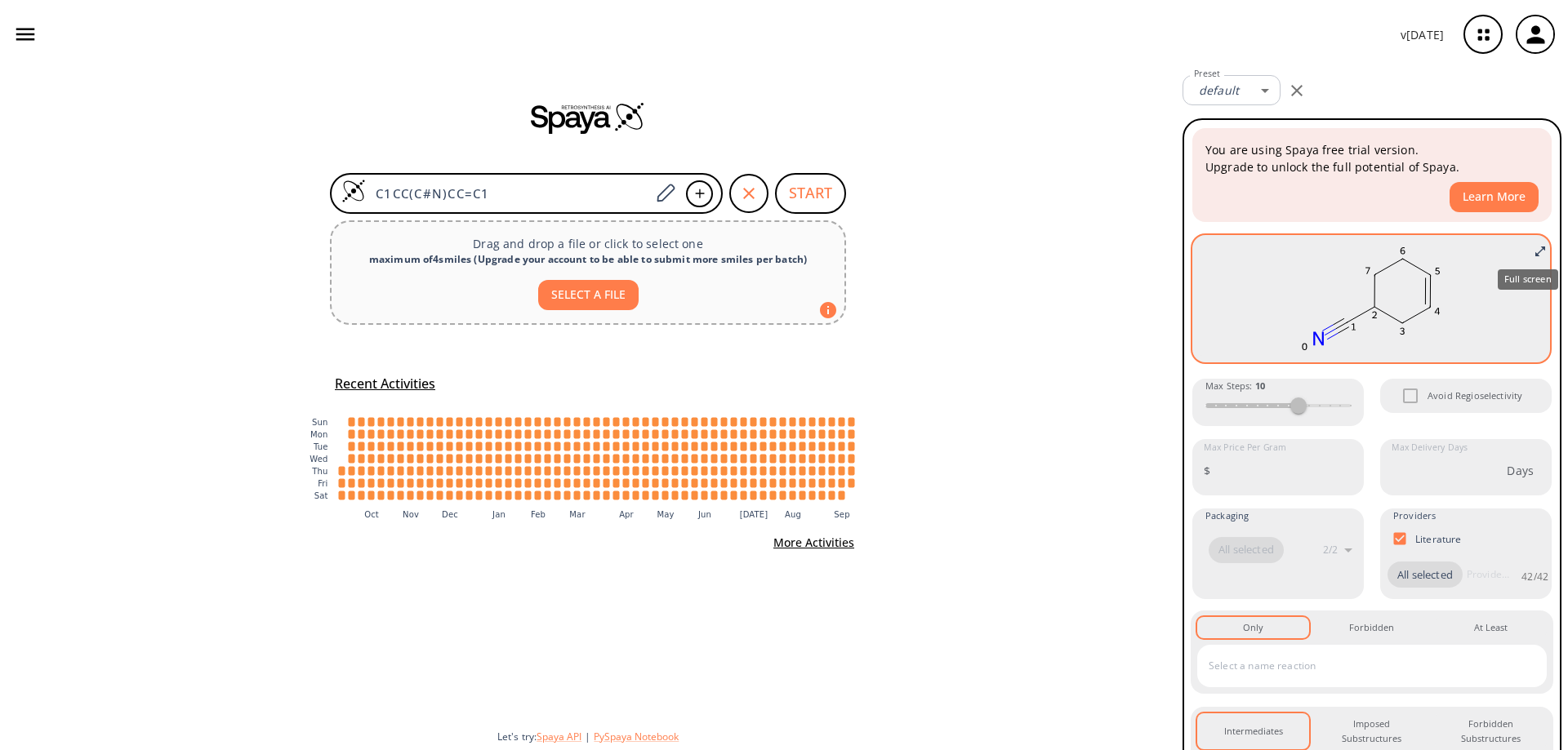
click at [1533, 247] on icon "Full screen" at bounding box center [1540, 252] width 13 height 13
